Goal: Task Accomplishment & Management: Use online tool/utility

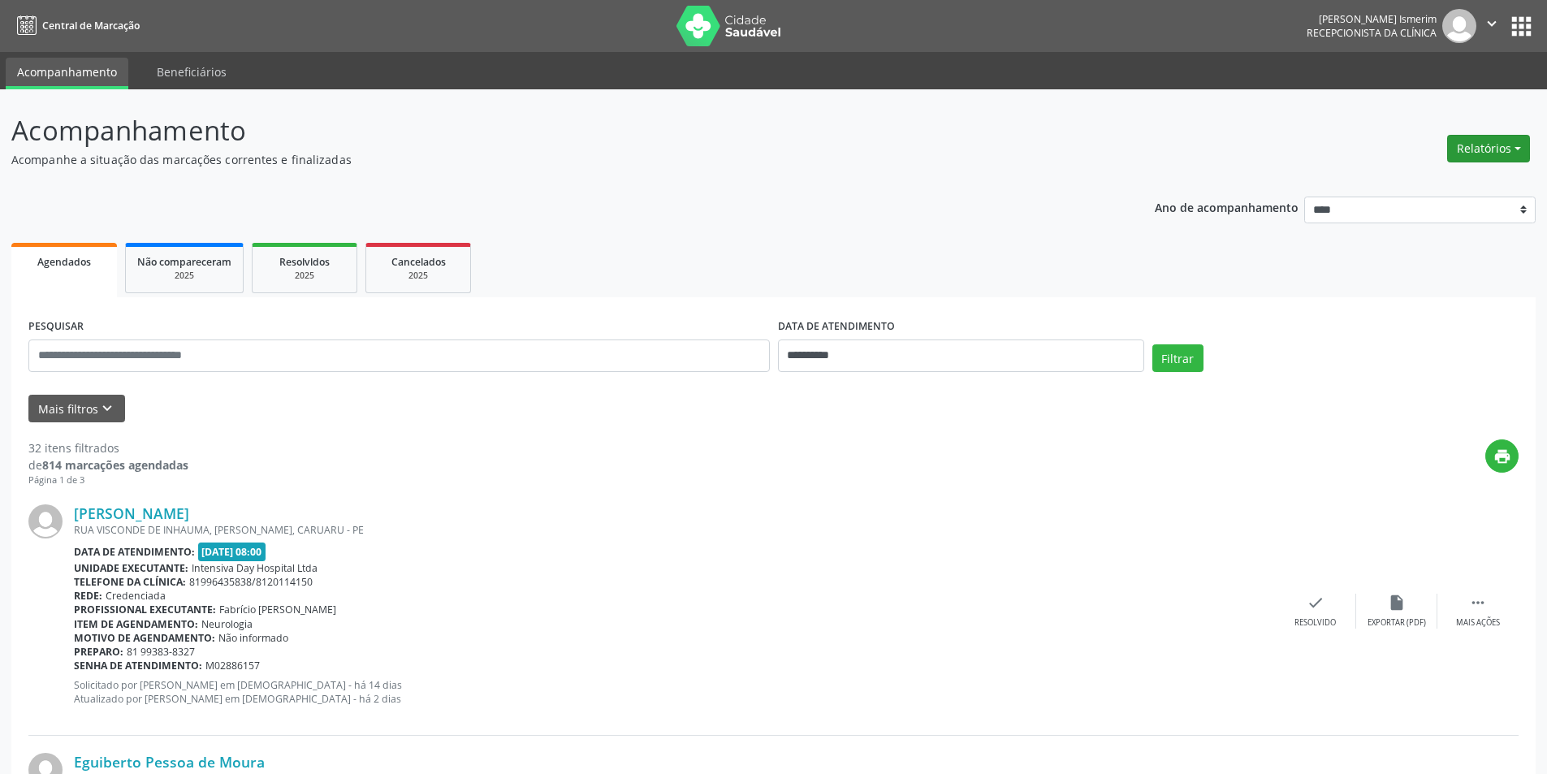
click at [1483, 154] on button "Relatórios" at bounding box center [1488, 149] width 83 height 28
click at [1393, 187] on link "Agendamentos" at bounding box center [1444, 183] width 175 height 23
select select "*"
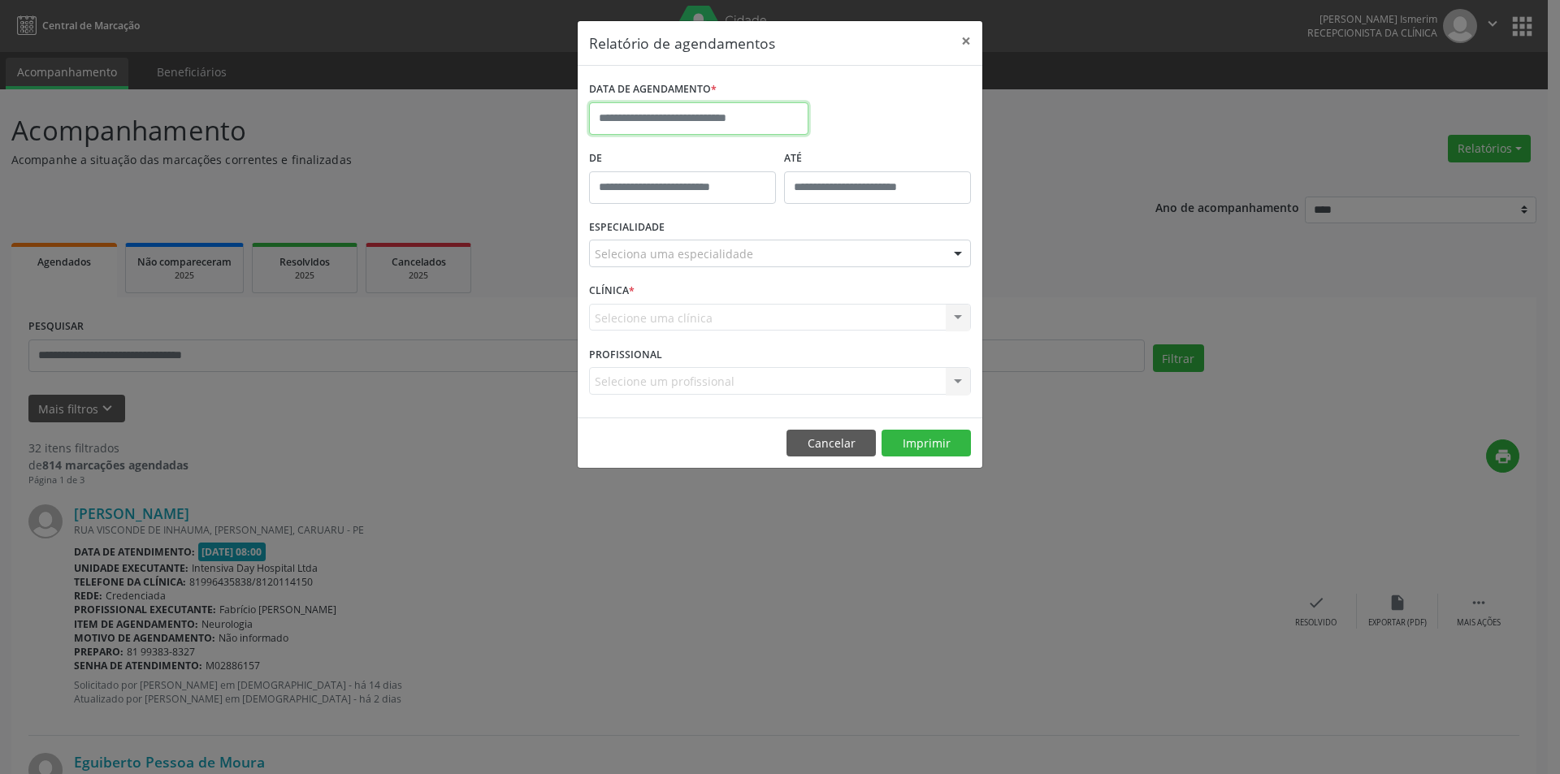
click at [699, 123] on input "text" at bounding box center [698, 118] width 219 height 32
click at [673, 235] on span "9" at bounding box center [678, 236] width 32 height 32
type input "**********"
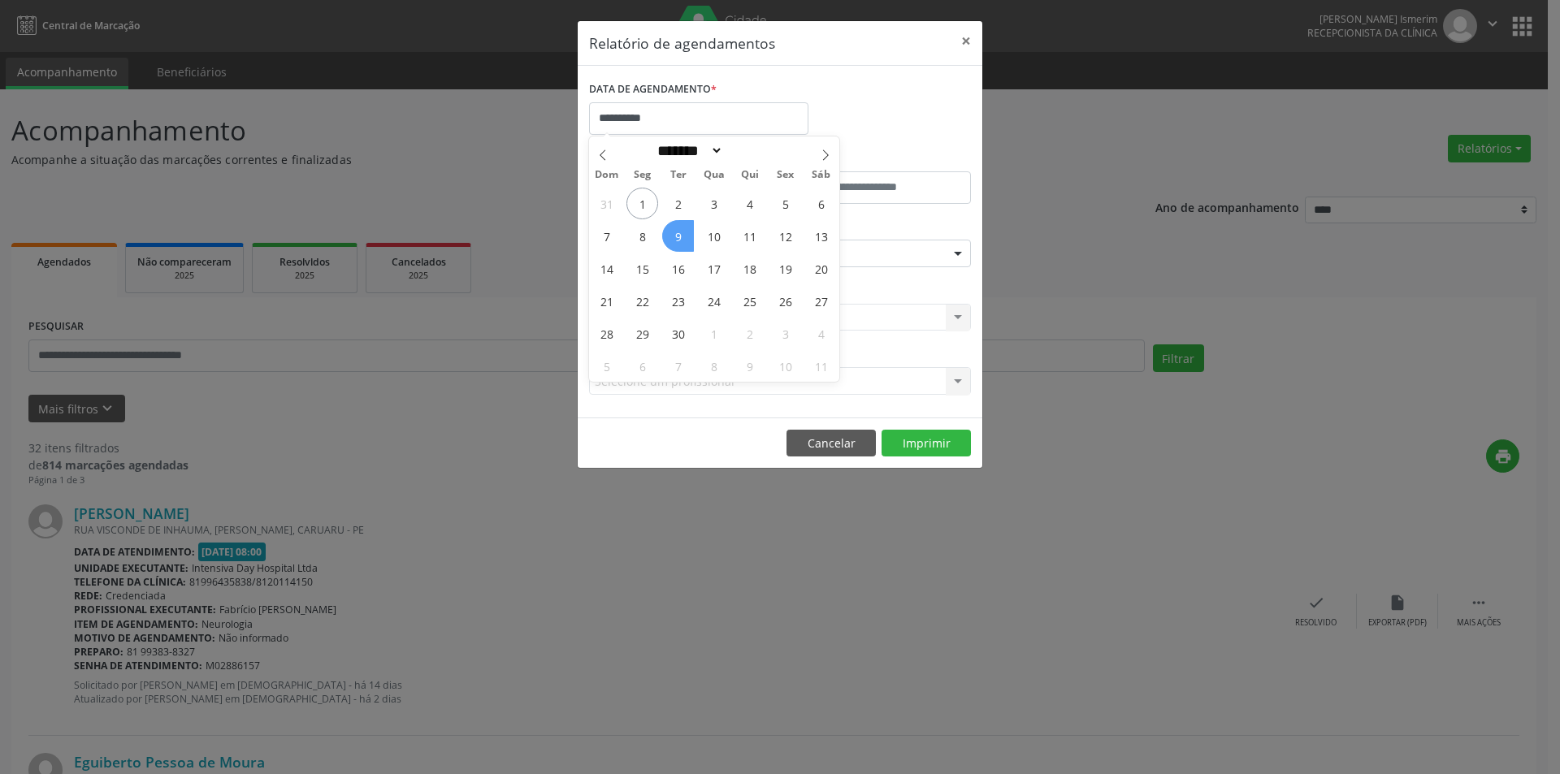
click at [673, 235] on span "9" at bounding box center [678, 236] width 32 height 32
click at [807, 256] on div "Seleciona uma especialidade" at bounding box center [780, 254] width 382 height 28
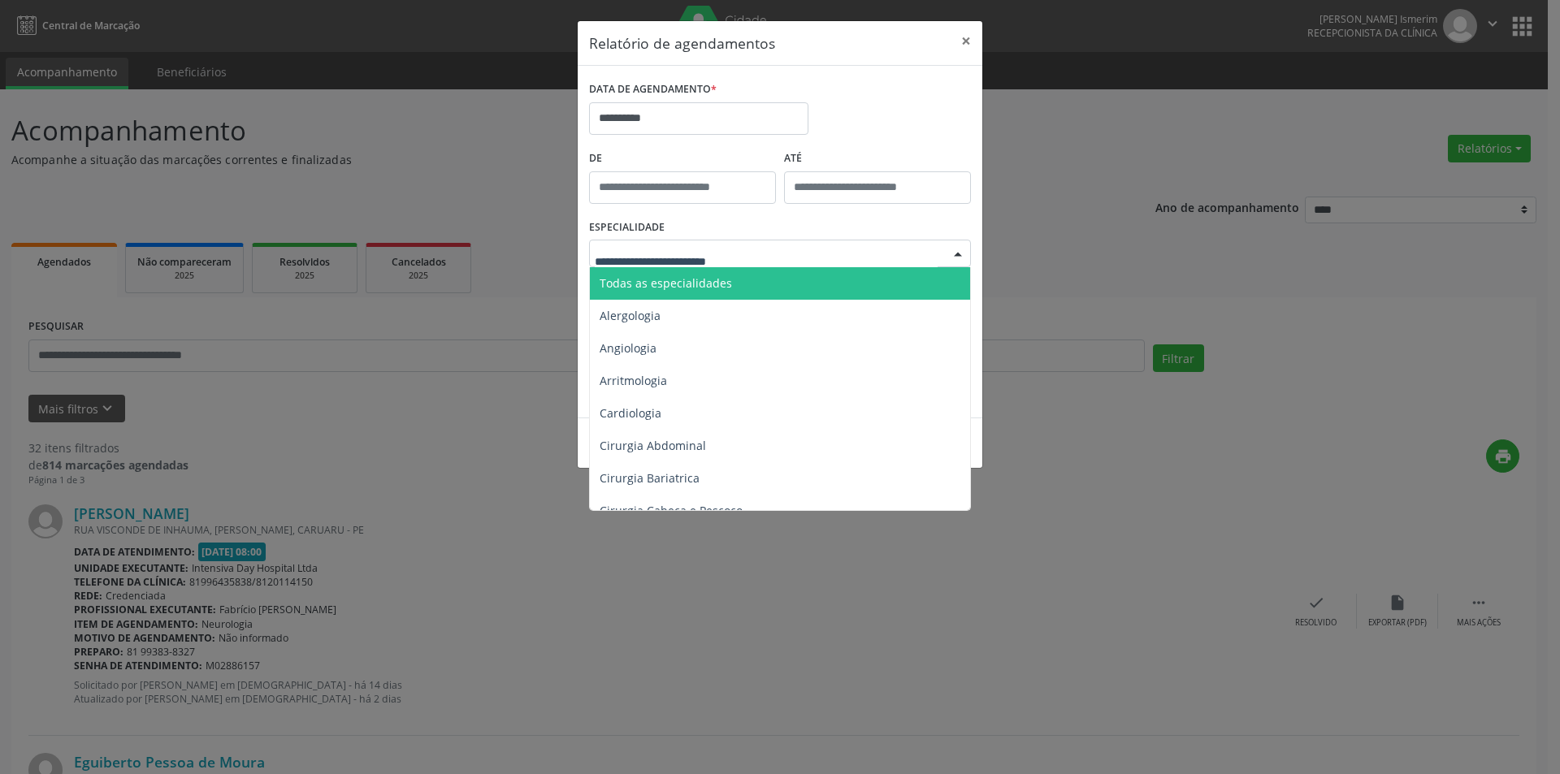
click at [790, 294] on span "Todas as especialidades" at bounding box center [781, 283] width 383 height 32
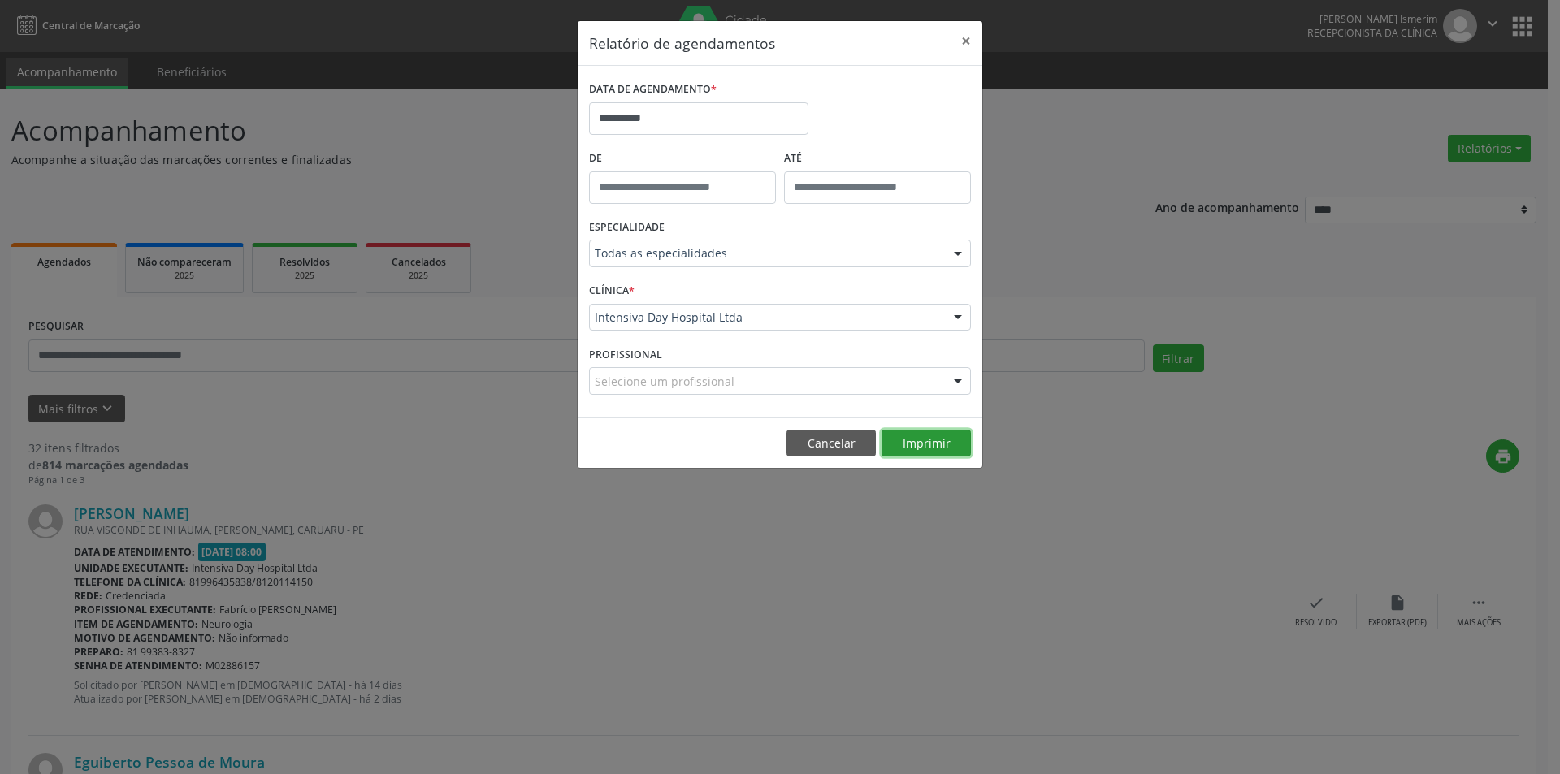
click at [915, 447] on button "Imprimir" at bounding box center [925, 444] width 89 height 28
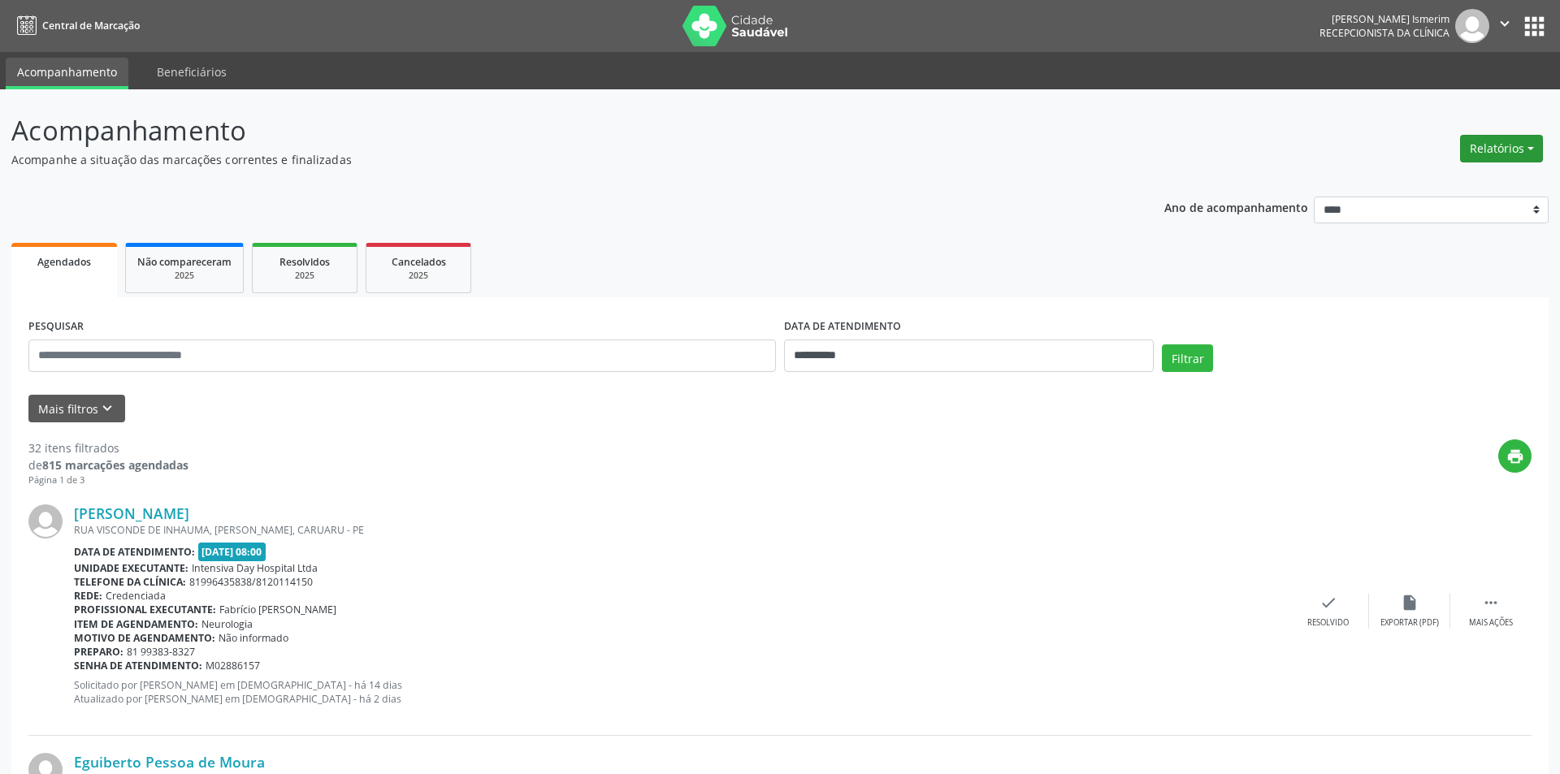
click at [1514, 140] on button "Relatórios" at bounding box center [1501, 149] width 83 height 28
click at [1437, 173] on link "Agendamentos" at bounding box center [1444, 183] width 175 height 23
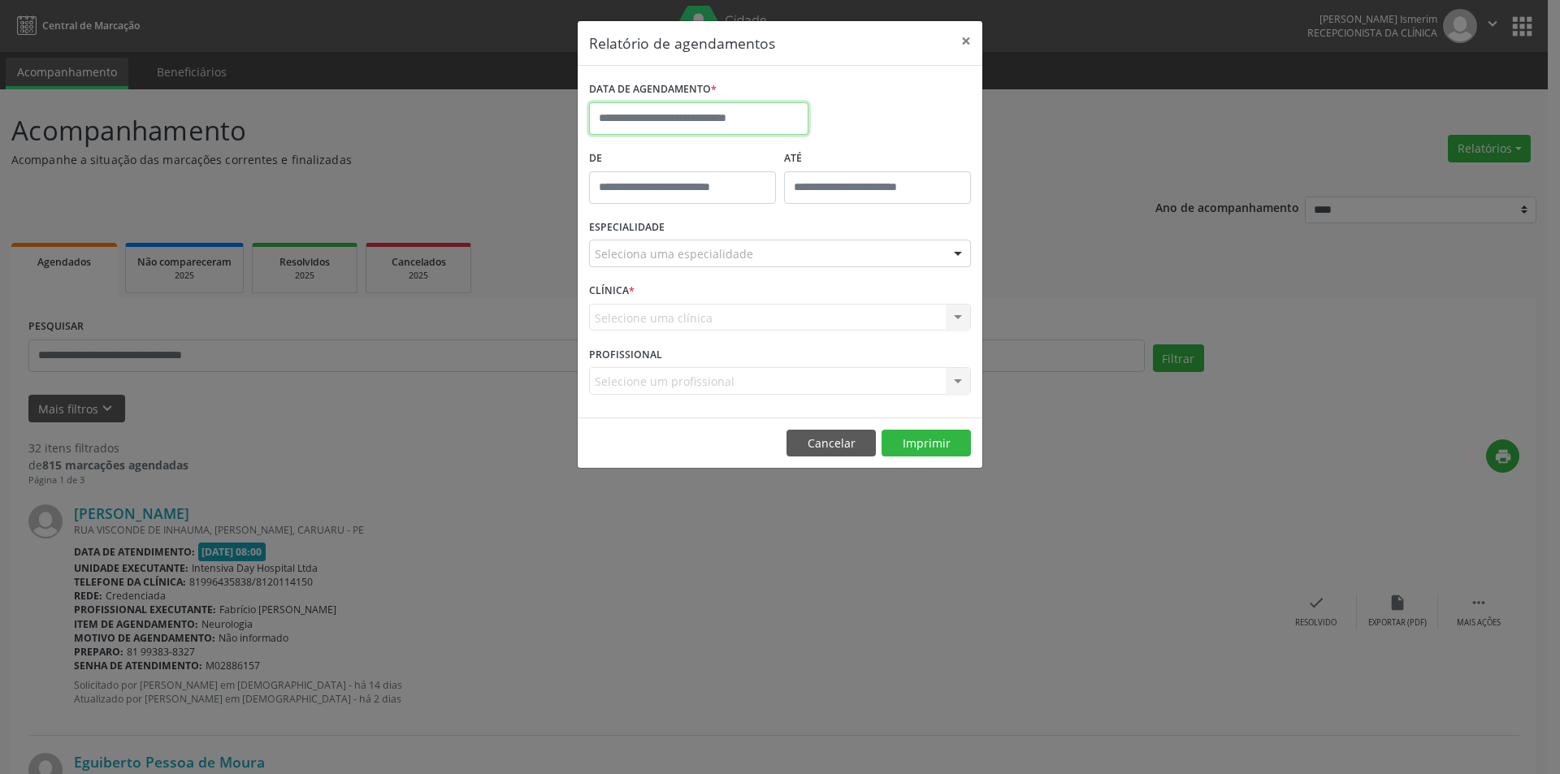
click at [740, 121] on input "text" at bounding box center [698, 118] width 219 height 32
click at [678, 192] on span "2" at bounding box center [678, 204] width 32 height 32
type input "**********"
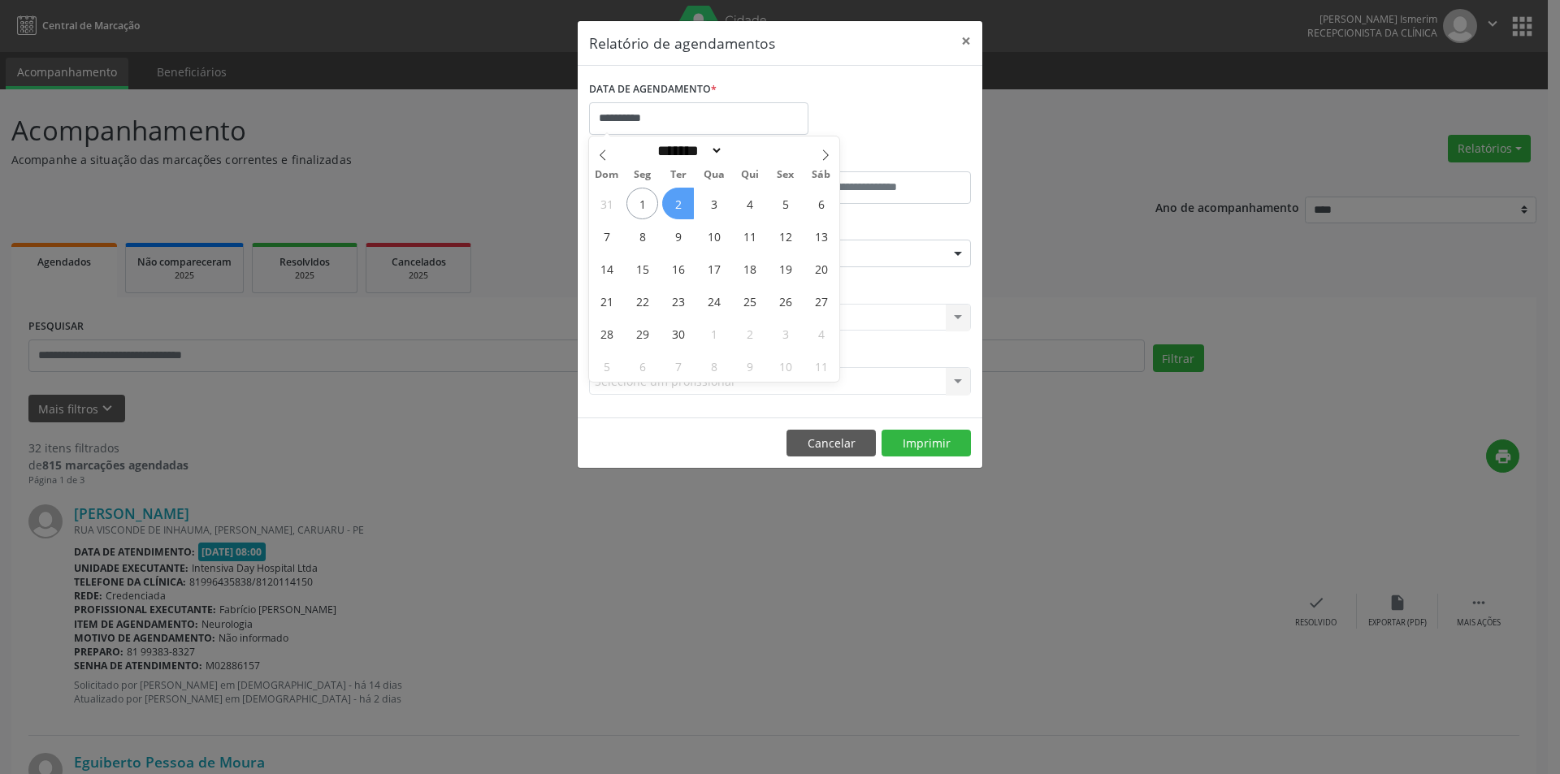
click at [678, 192] on span "2" at bounding box center [678, 204] width 32 height 32
click at [916, 250] on div "Seleciona uma especialidade" at bounding box center [780, 254] width 382 height 28
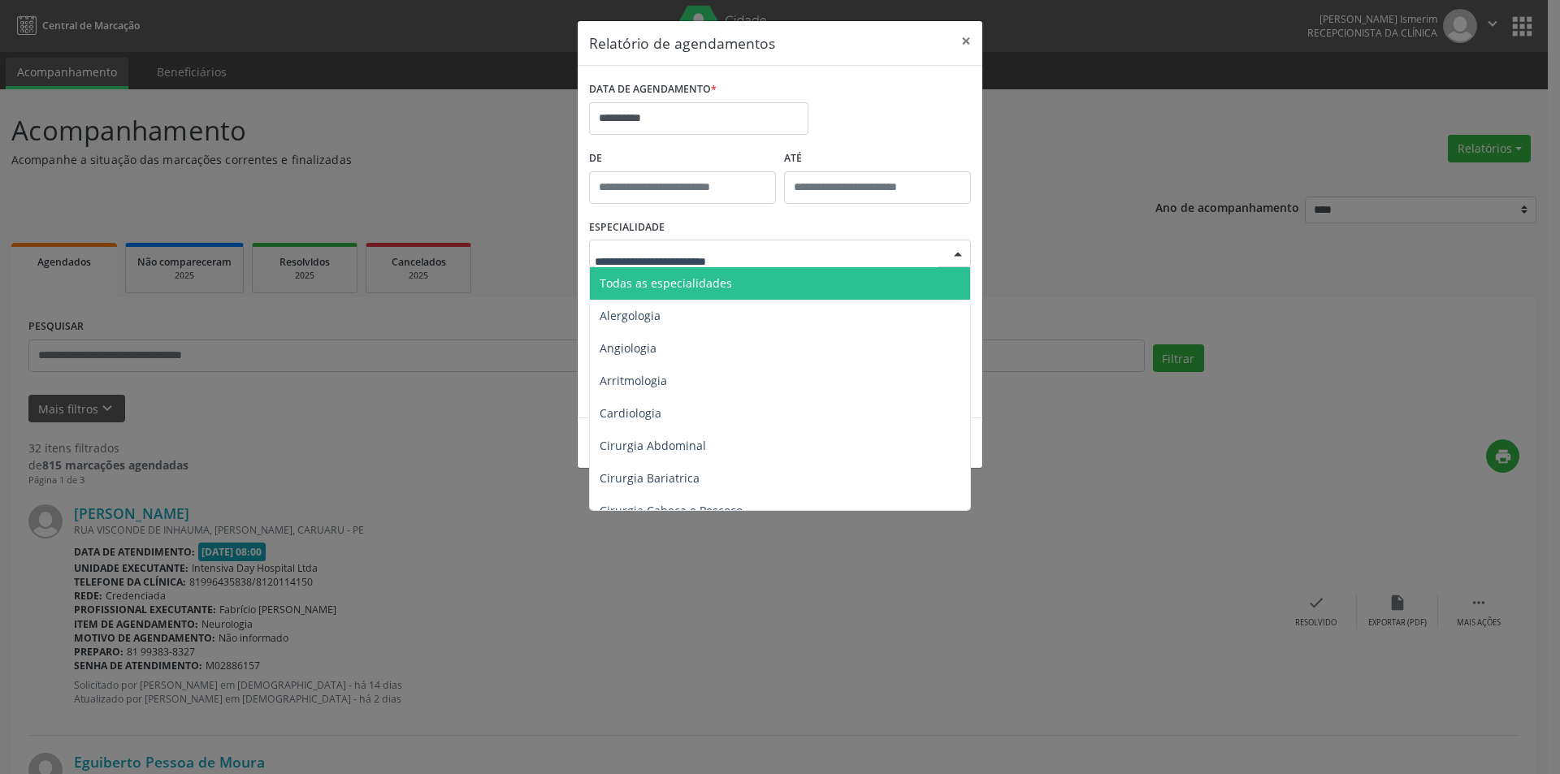
click at [773, 285] on span "Todas as especialidades" at bounding box center [781, 283] width 383 height 32
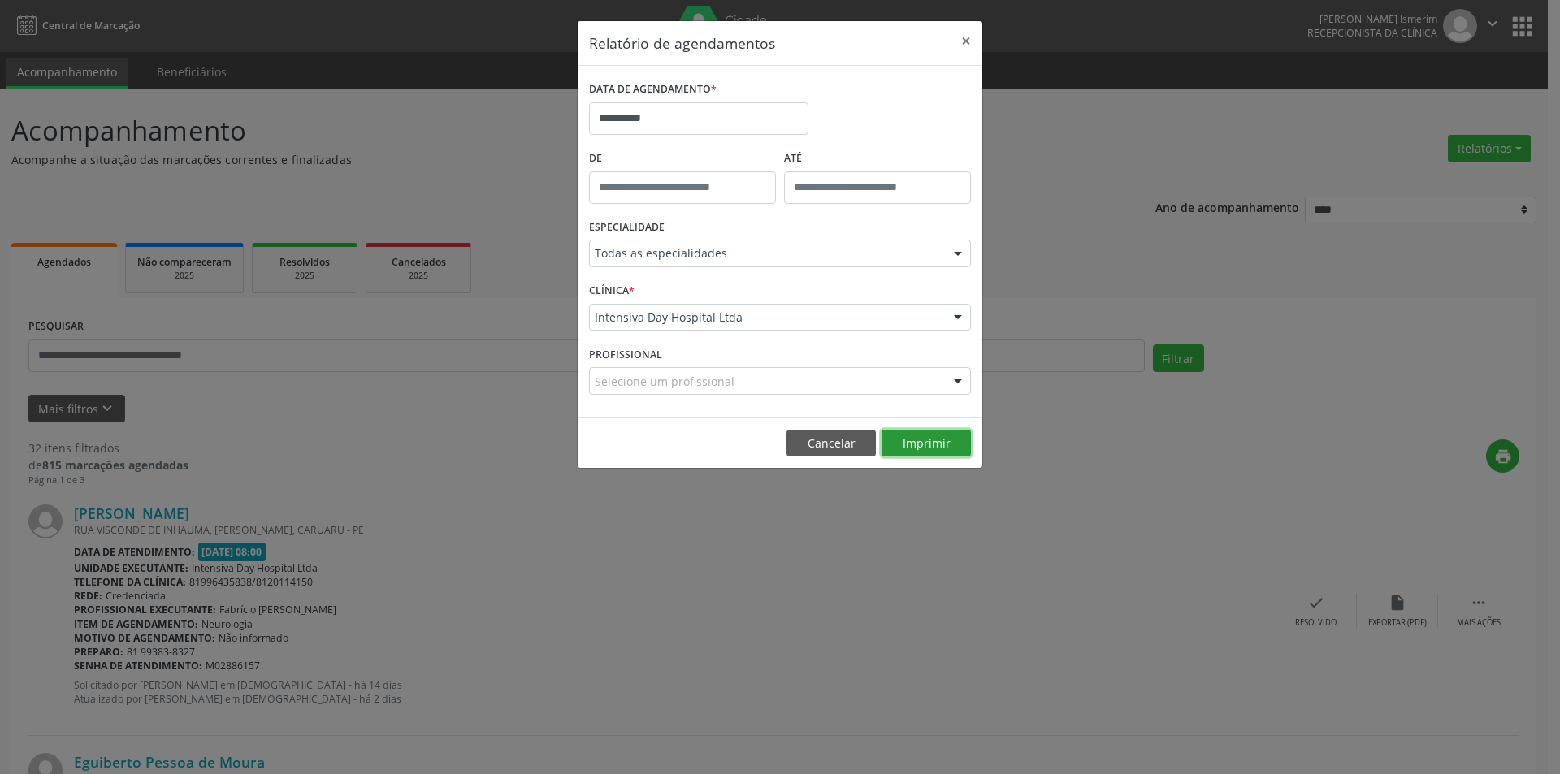
click at [893, 451] on button "Imprimir" at bounding box center [925, 444] width 89 height 28
